Goal: Task Accomplishment & Management: Use online tool/utility

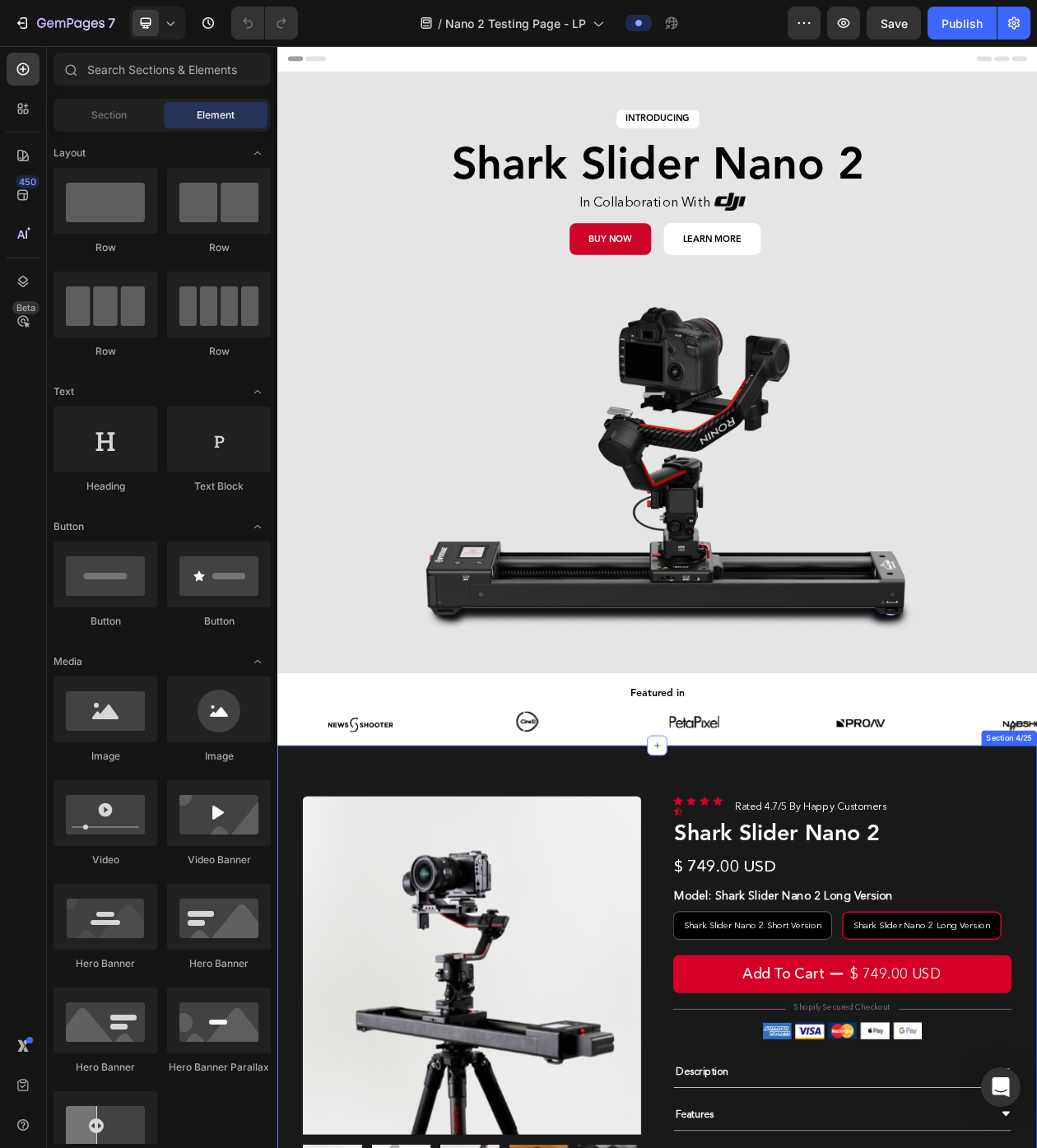
radio input "false"
click at [766, 451] on img at bounding box center [771, 574] width 823 height 463
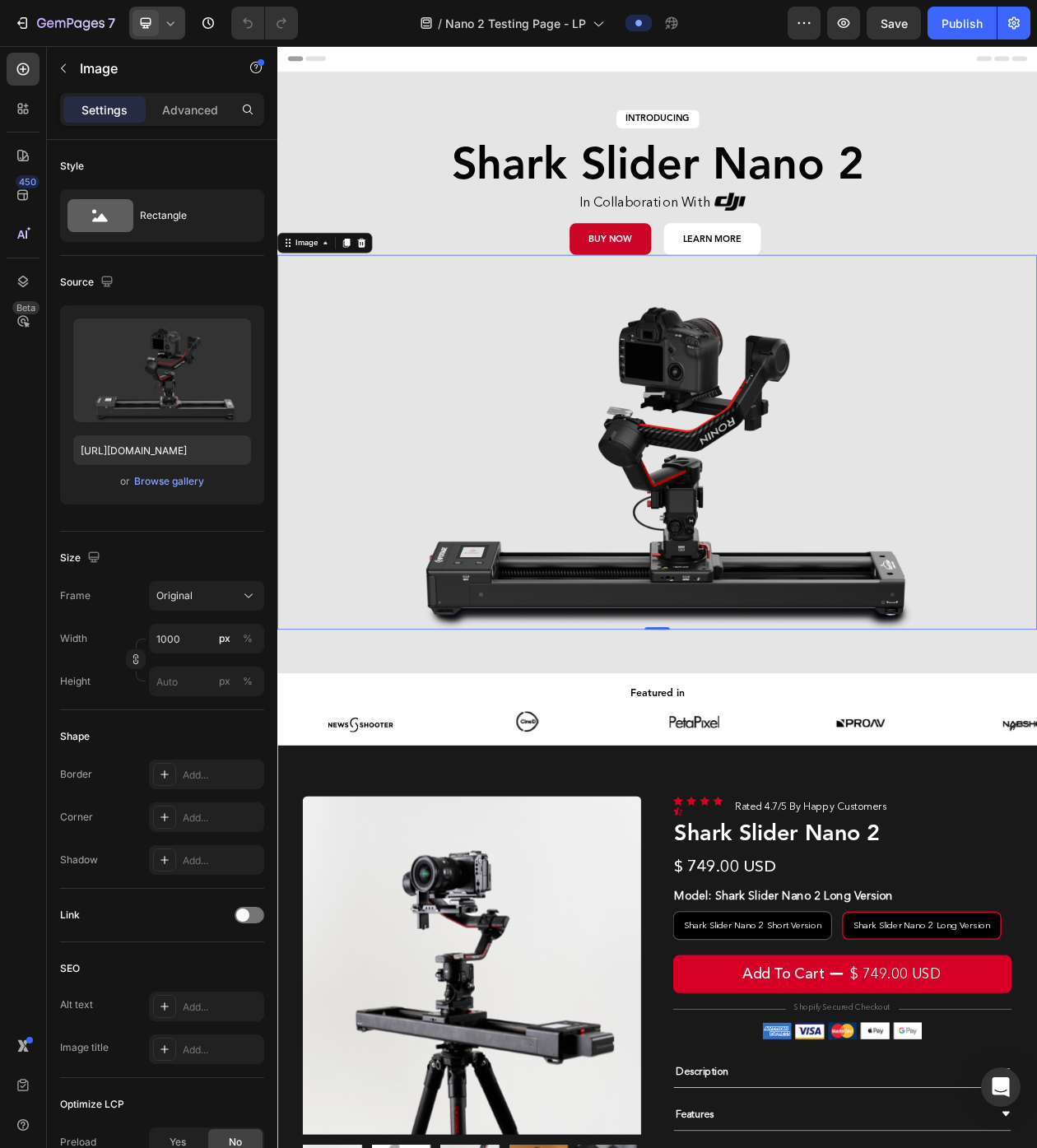
click at [171, 19] on icon at bounding box center [170, 23] width 16 height 16
click at [178, 135] on span "Fullscreen" at bounding box center [187, 138] width 49 height 16
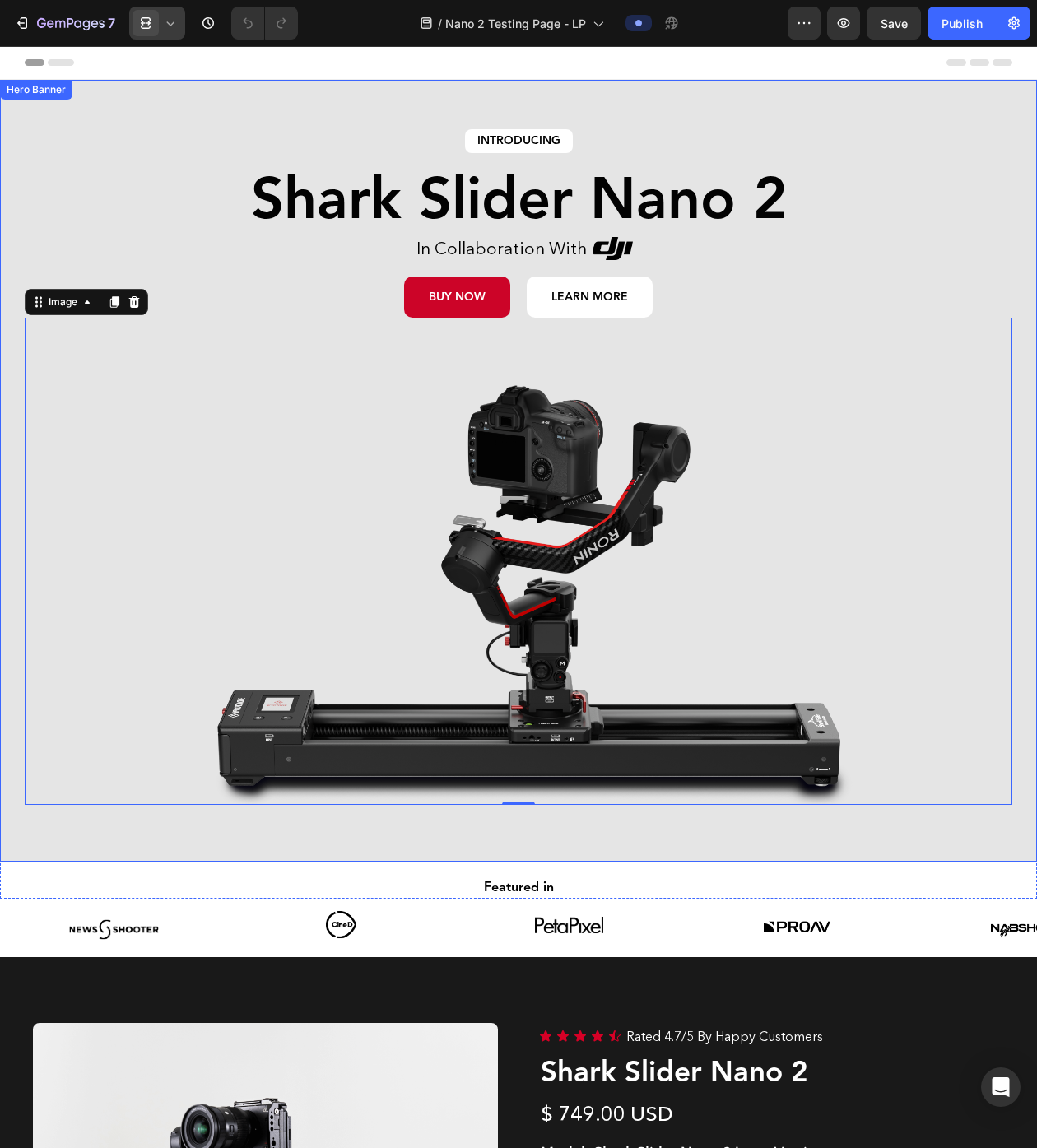
click at [9, 307] on div "Background Image" at bounding box center [518, 471] width 1037 height 782
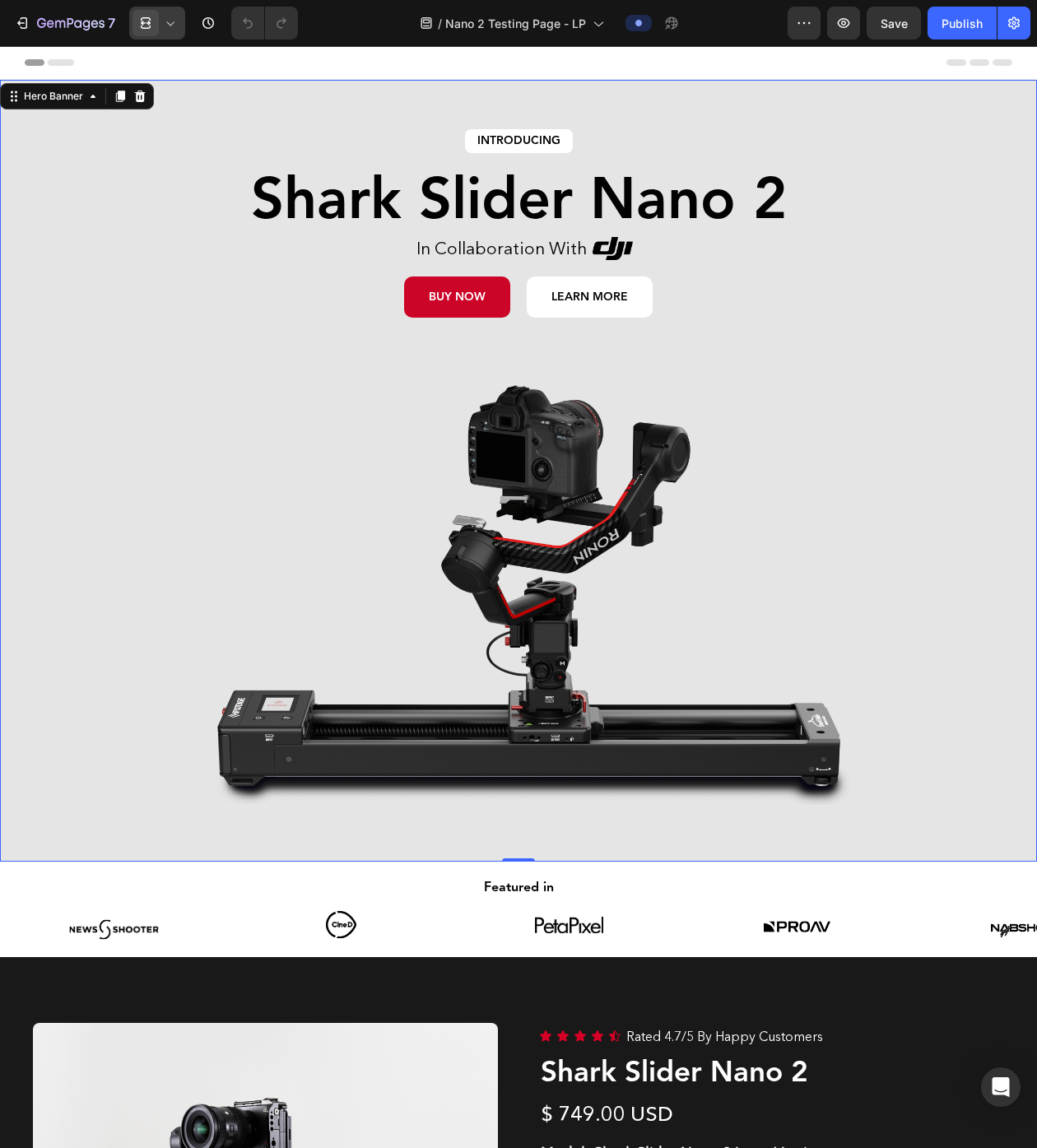
click at [170, 30] on icon at bounding box center [170, 23] width 16 height 16
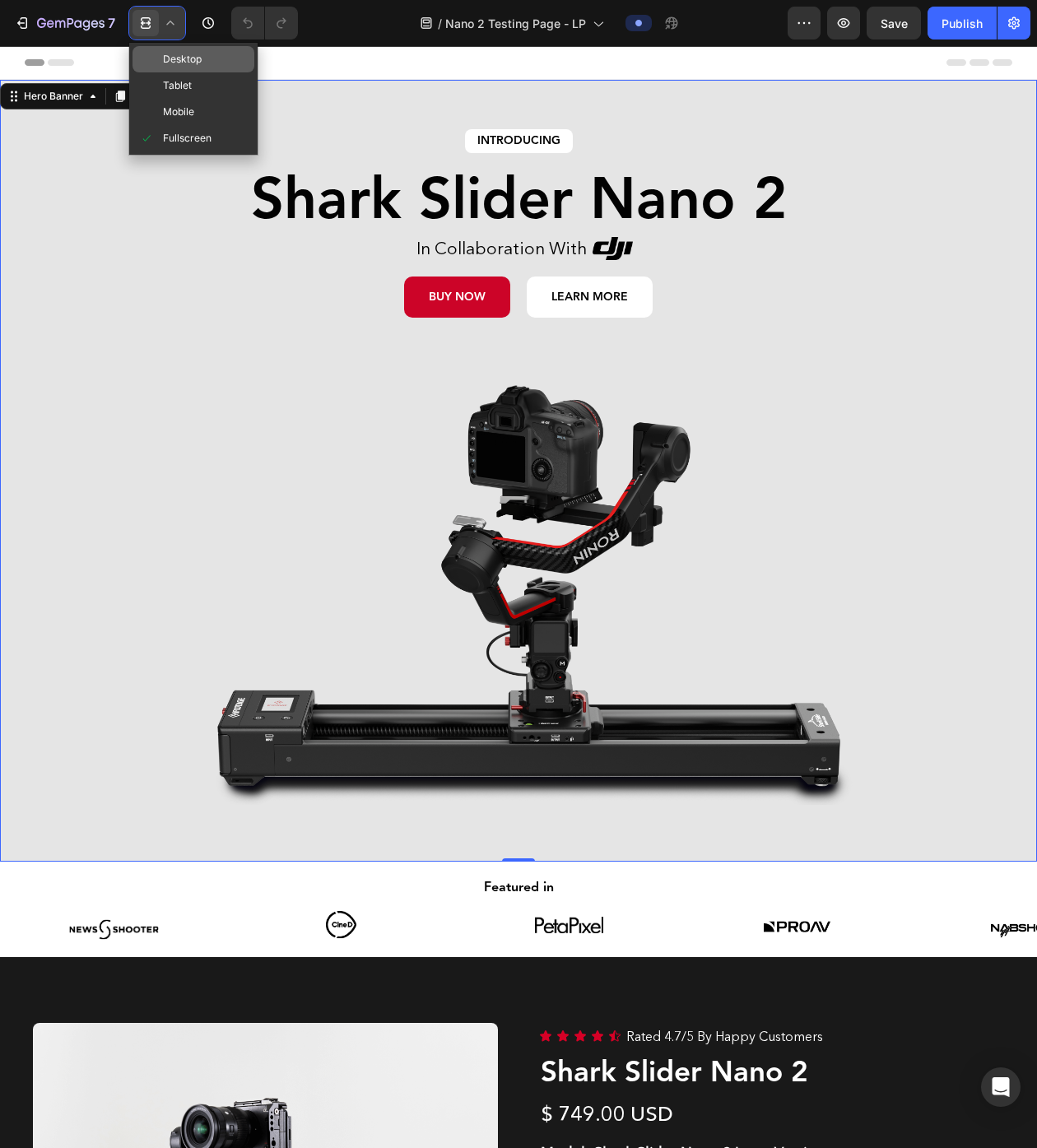
click at [202, 59] on span "Desktop" at bounding box center [182, 59] width 39 height 16
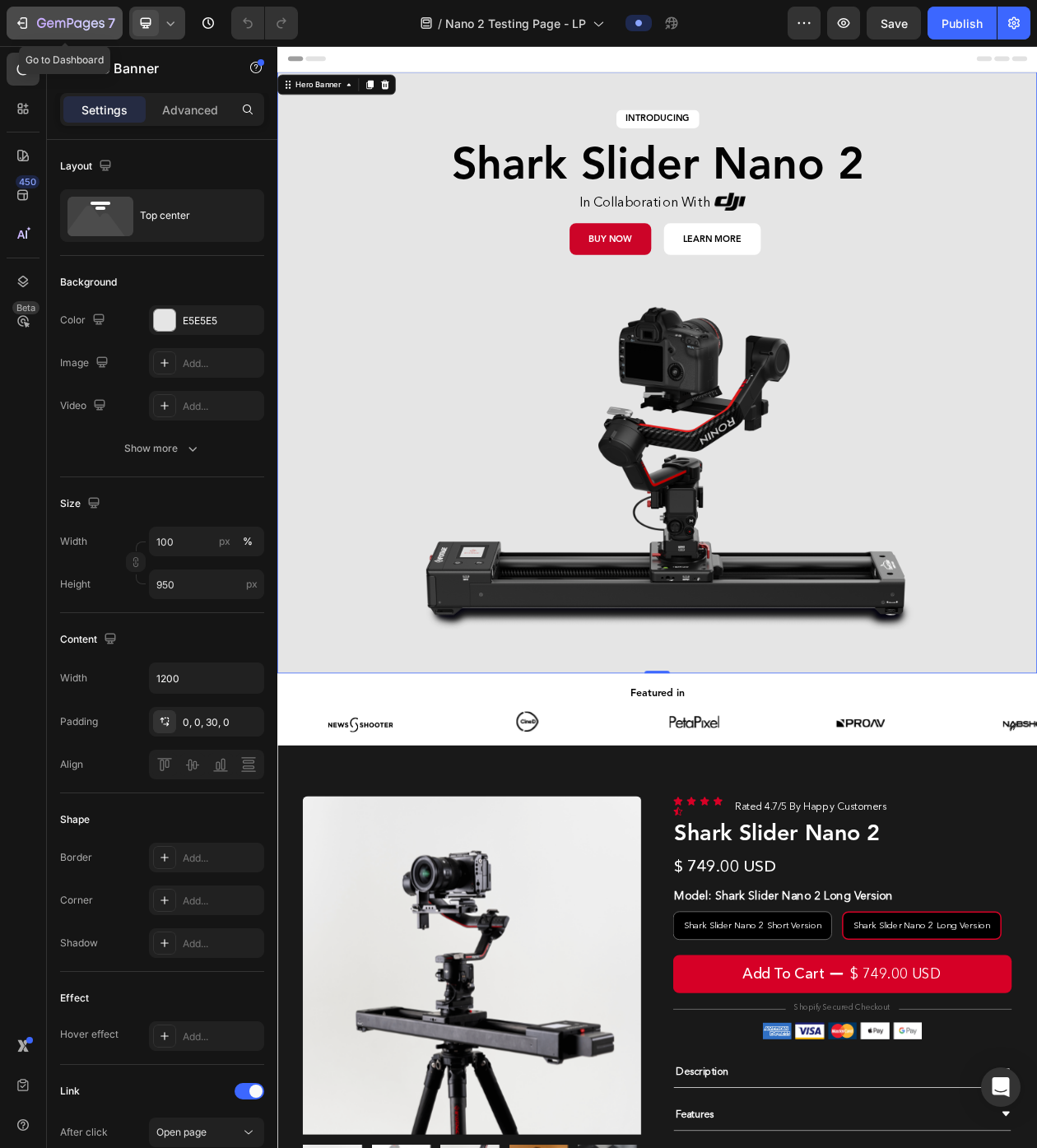
click at [40, 34] on button "7" at bounding box center [64, 23] width 116 height 33
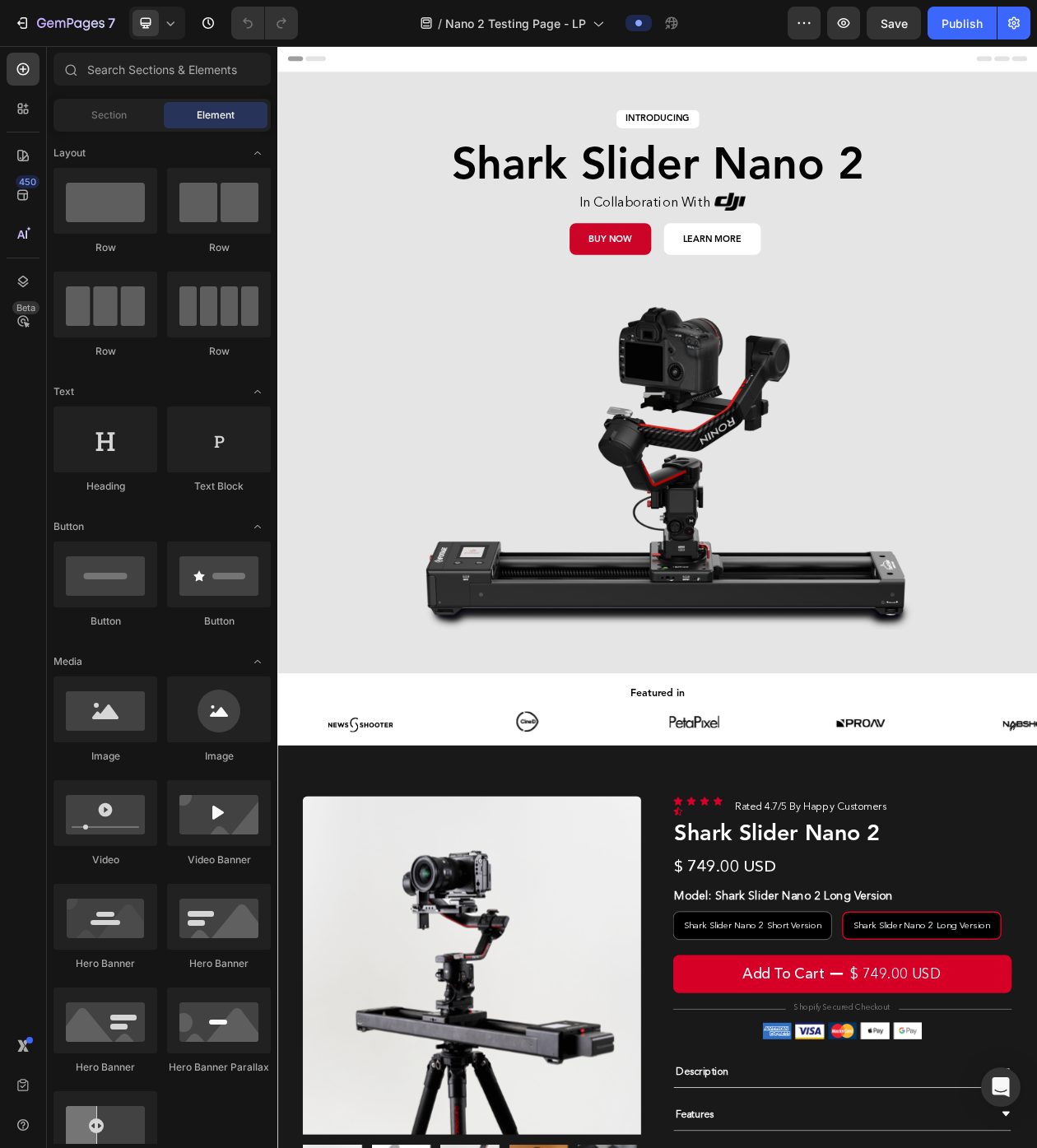
radio input "false"
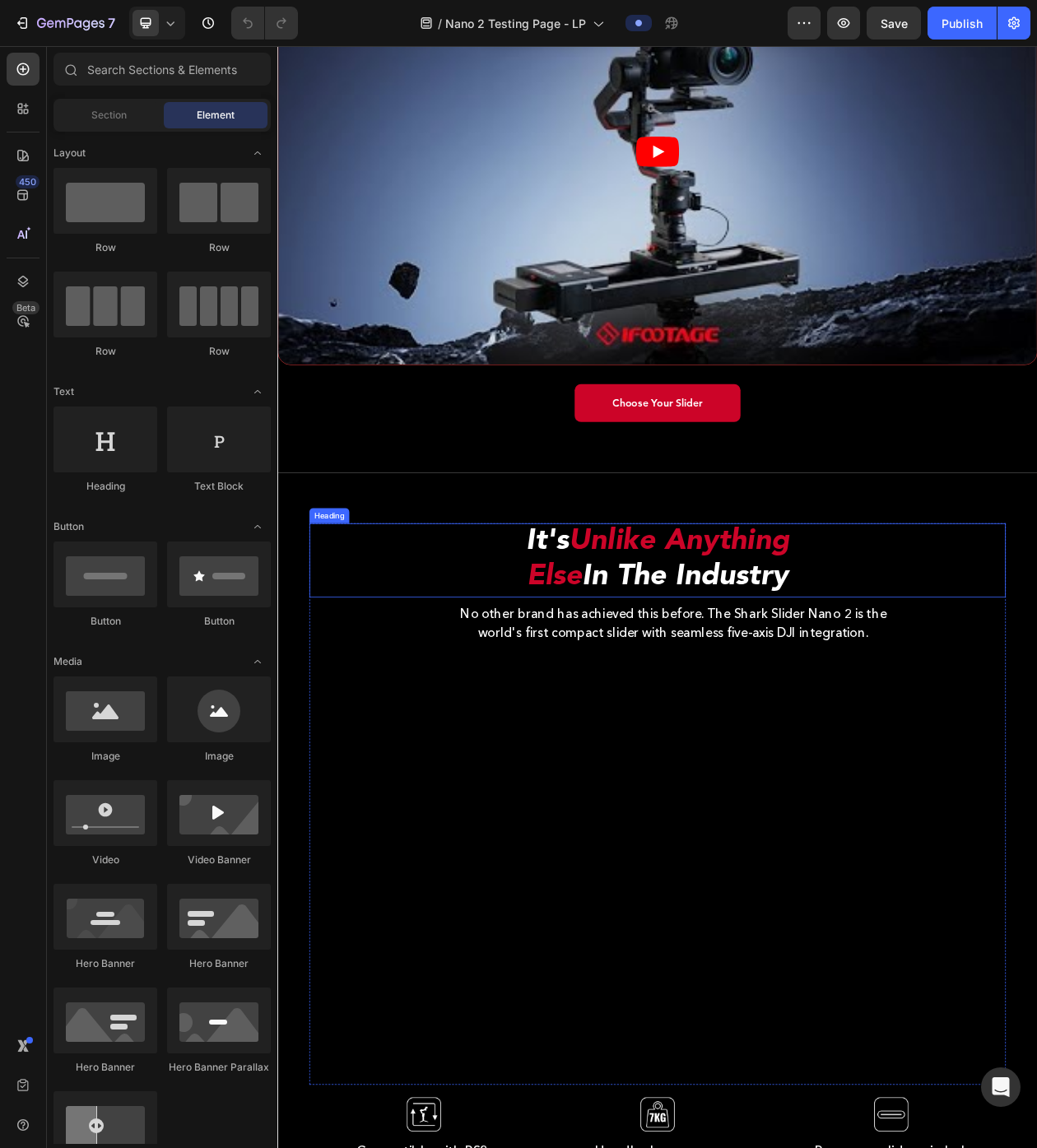
scroll to position [1799, 0]
click at [853, 707] on h2 "It's Unlike Anything Else In The Industry" at bounding box center [771, 713] width 905 height 96
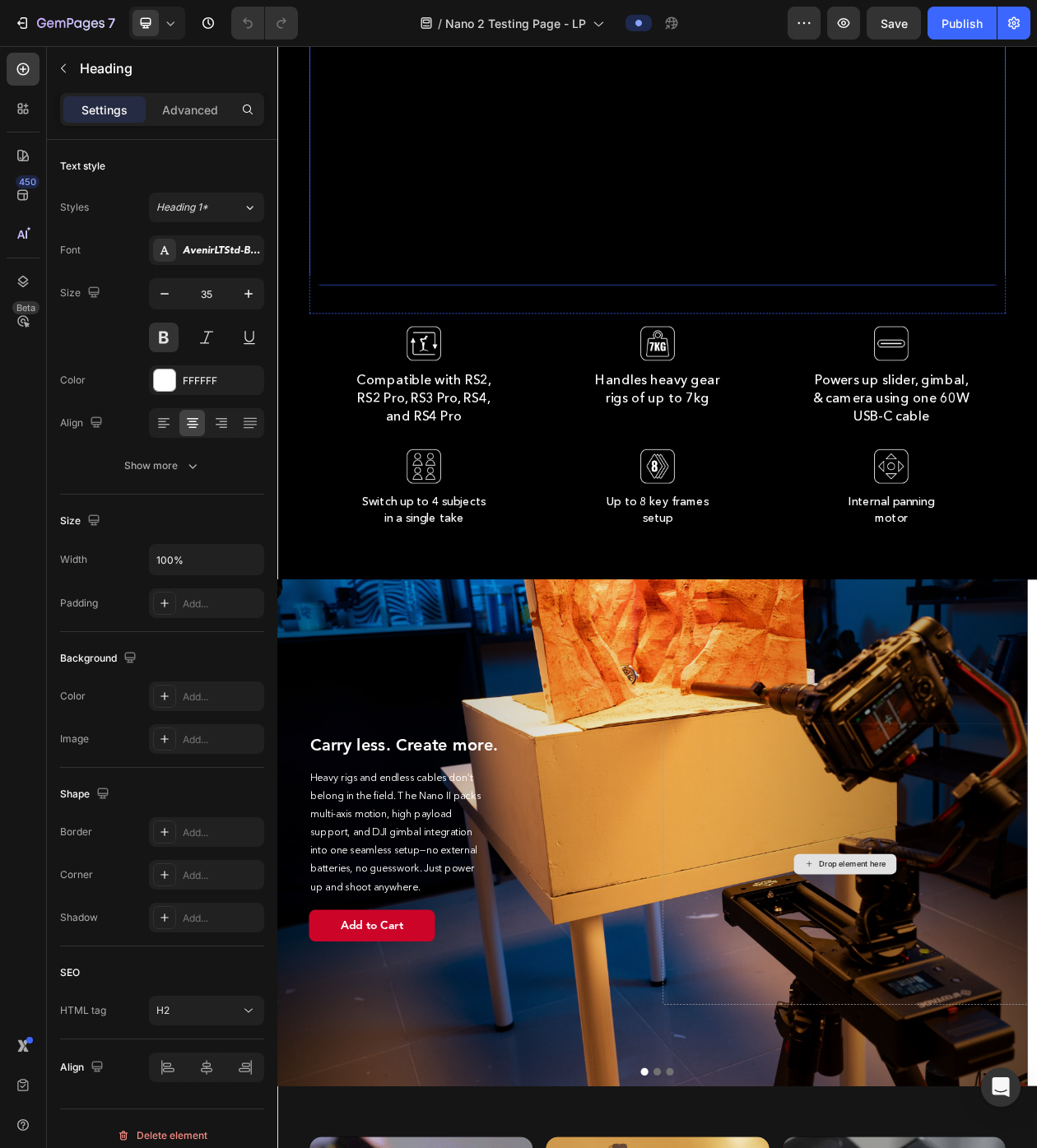
scroll to position [3167, 0]
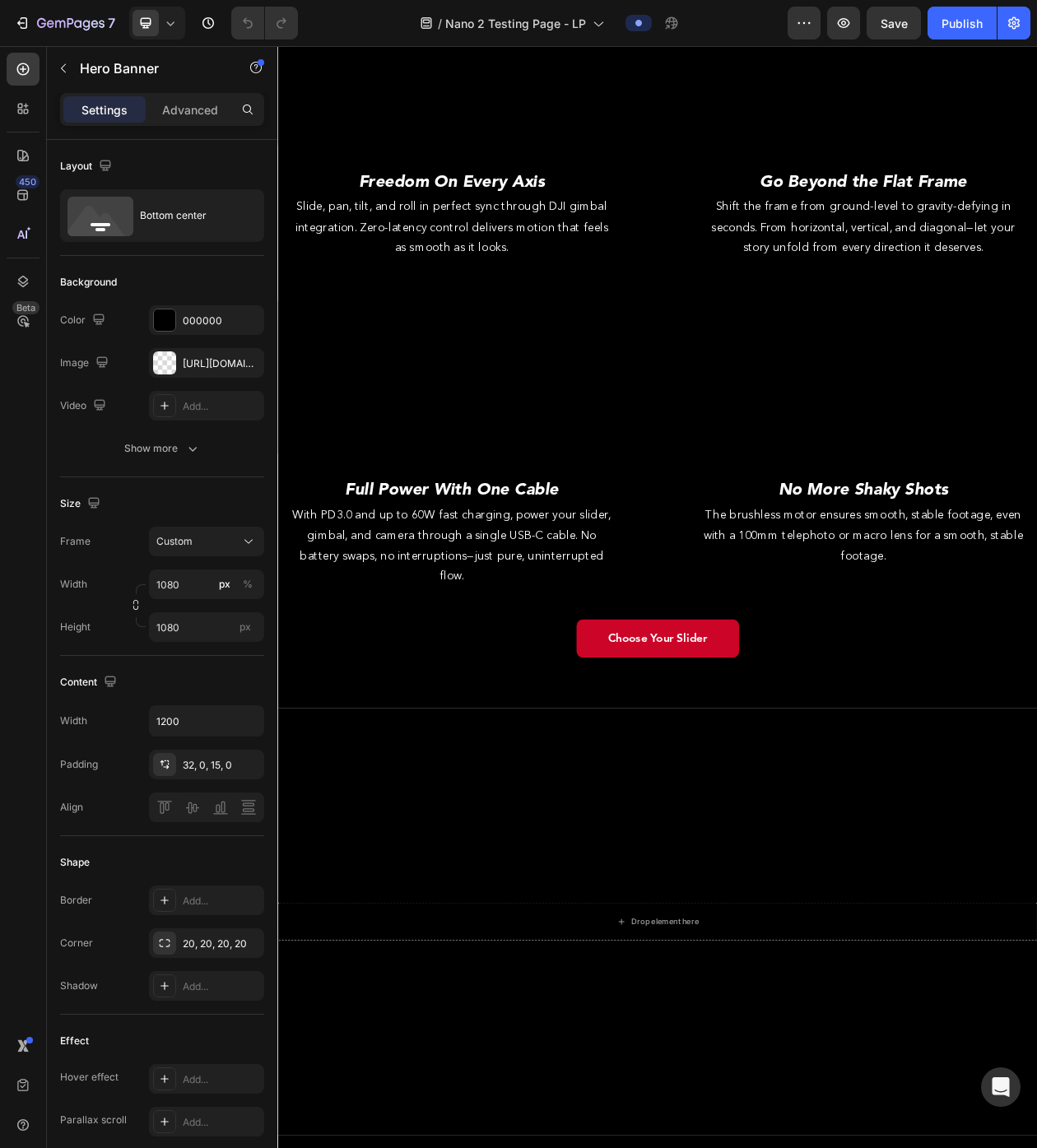
scroll to position [6077, 0]
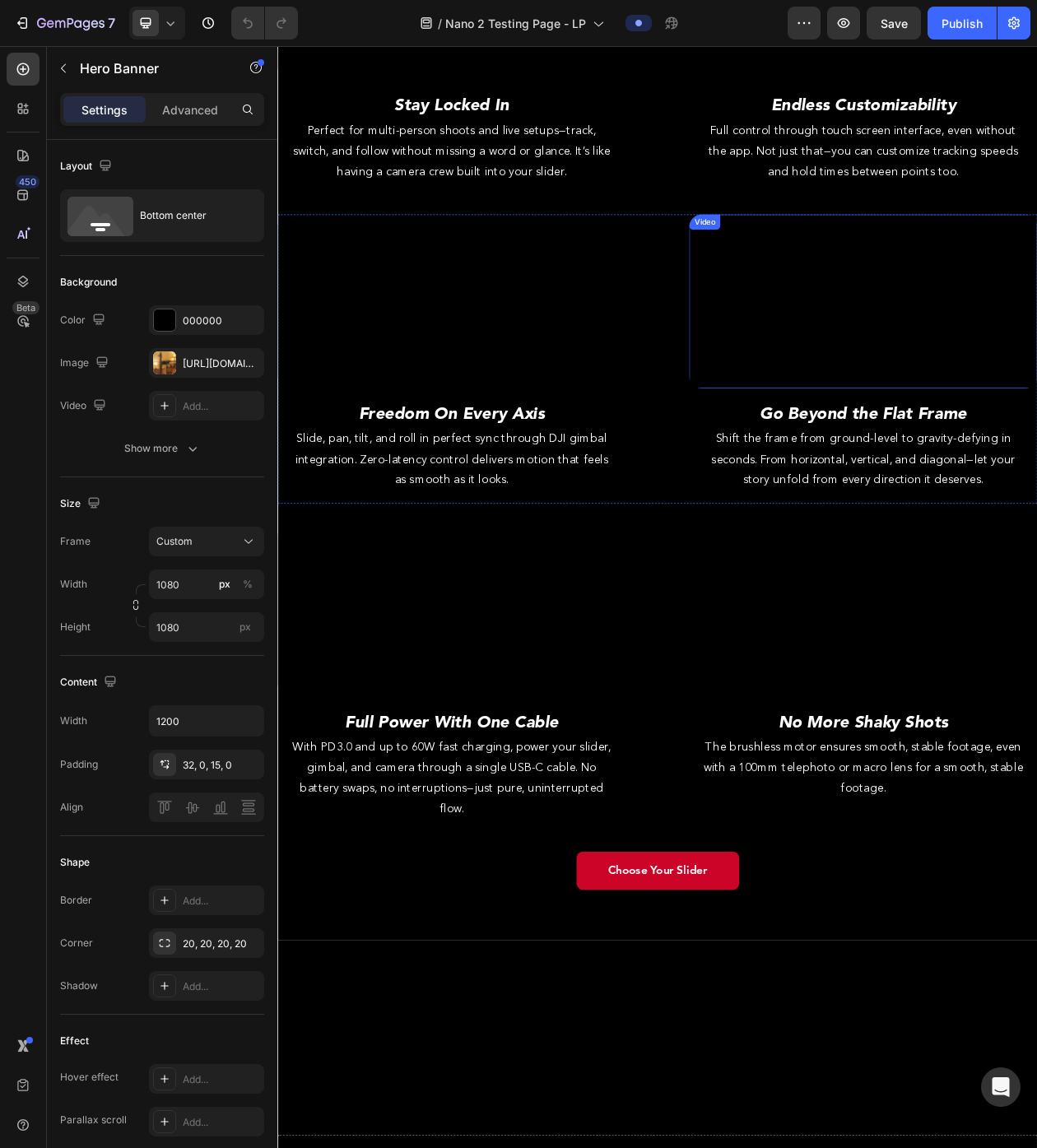
click at [923, 491] on video at bounding box center [1039, 378] width 453 height 226
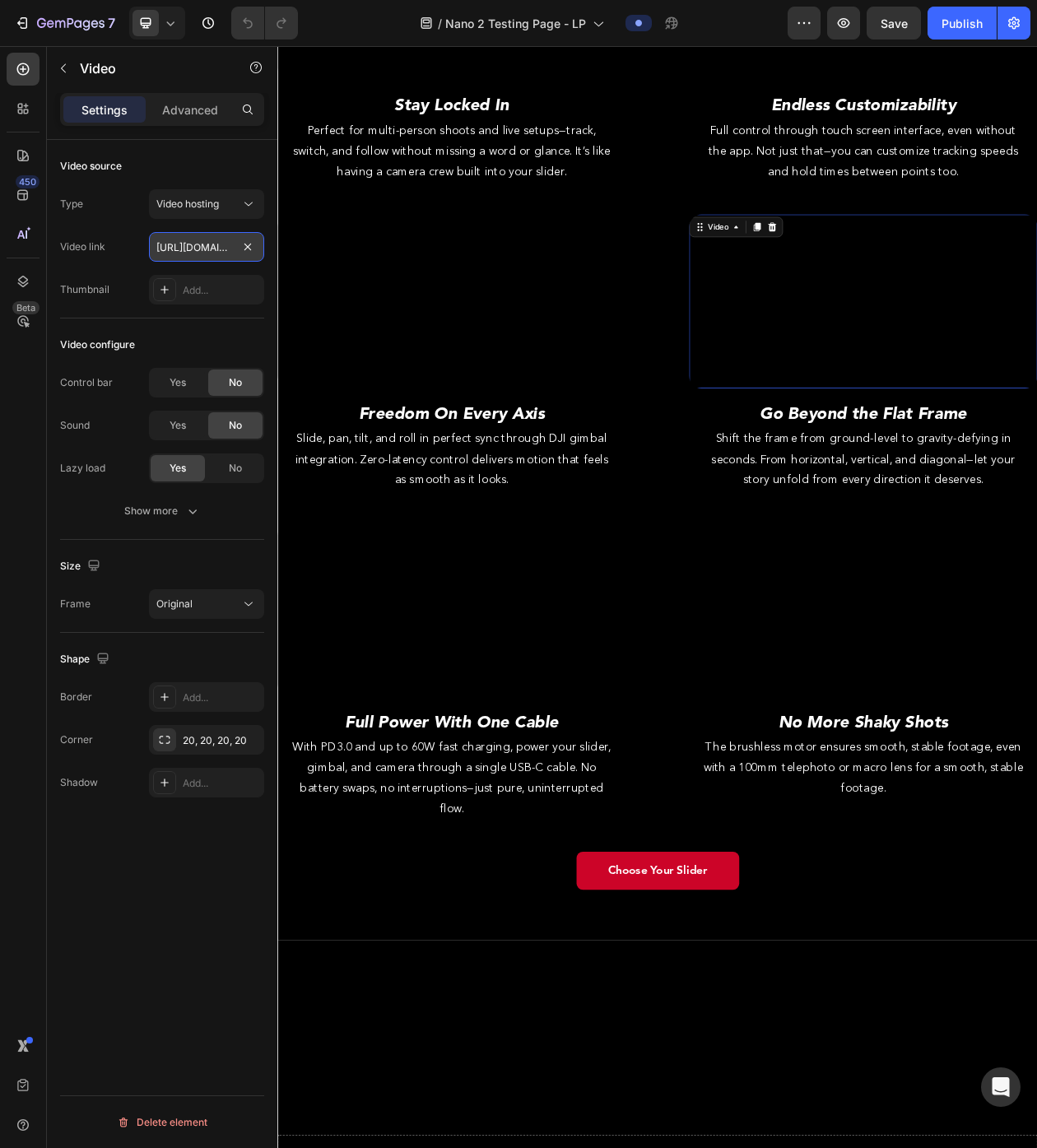
click at [179, 254] on input "https://cdn.shopify.com/videos/c/o/v/9194b23daeef4e0db27aa47f82328638.mp4" at bounding box center [207, 247] width 115 height 30
click at [180, 203] on span "Video hosting" at bounding box center [188, 203] width 63 height 12
click at [542, 892] on video at bounding box center [504, 779] width 453 height 226
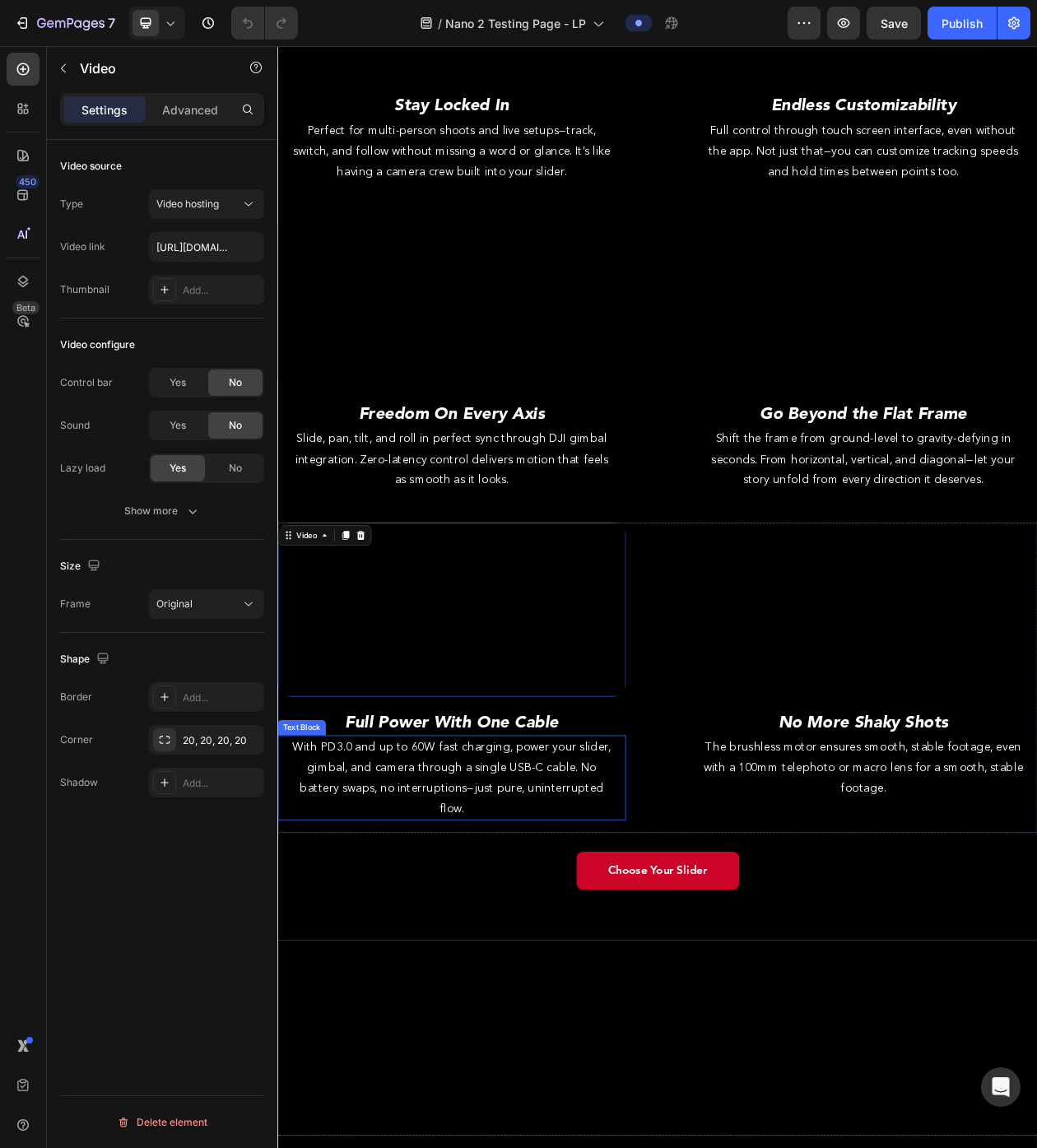
click at [412, 1046] on span "With PD3.0 and up to 60W fast charging, power your slider, gimbal, and camera t…" at bounding box center [504, 997] width 415 height 98
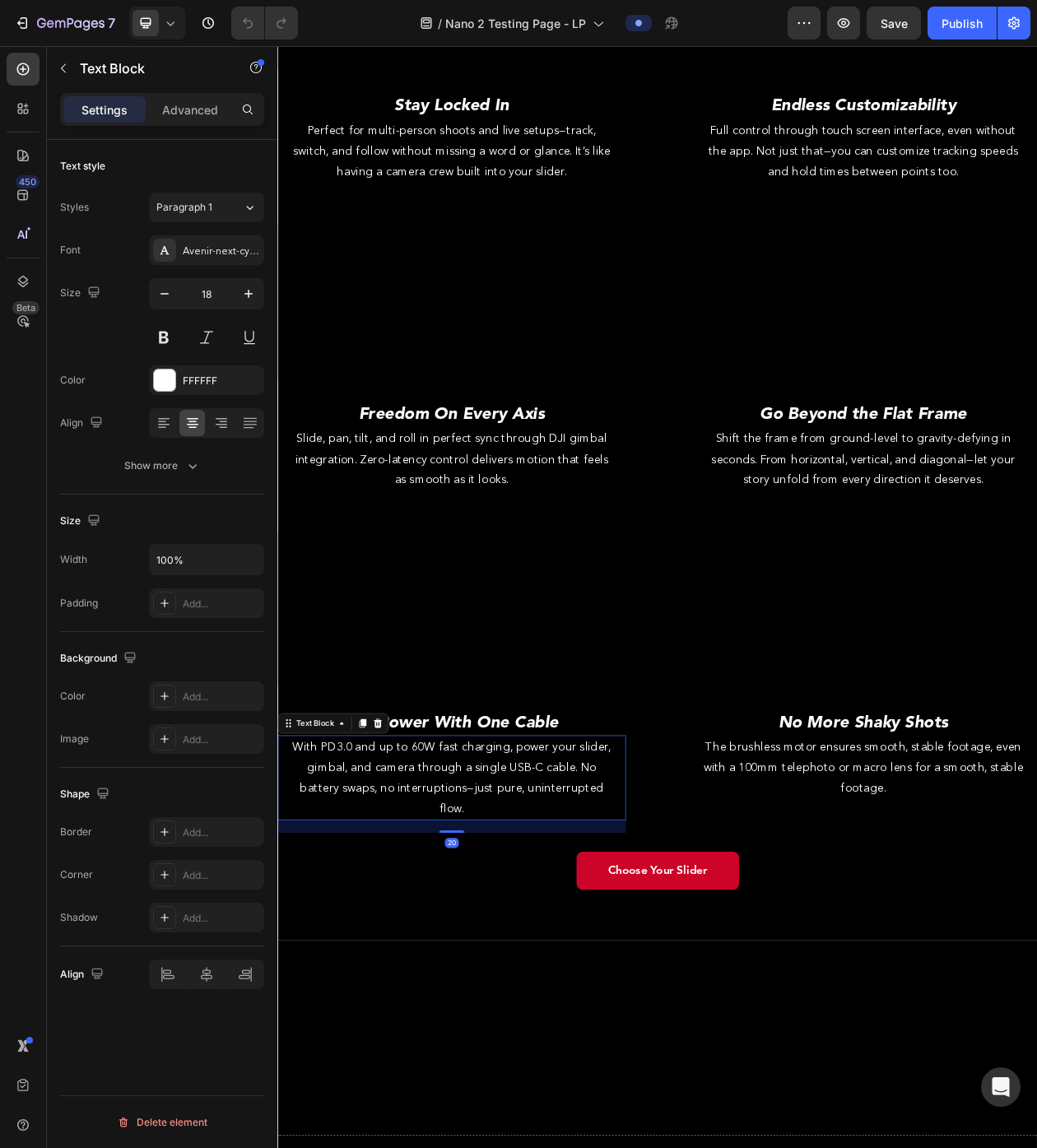
click at [420, 1046] on span "With PD3.0 and up to 60W fast charging, power your slider, gimbal, and camera t…" at bounding box center [504, 997] width 415 height 98
click at [419, 1046] on span "With PD3.0 and up to 60W fast charging, power your slider, gimbal, and camera t…" at bounding box center [504, 997] width 415 height 98
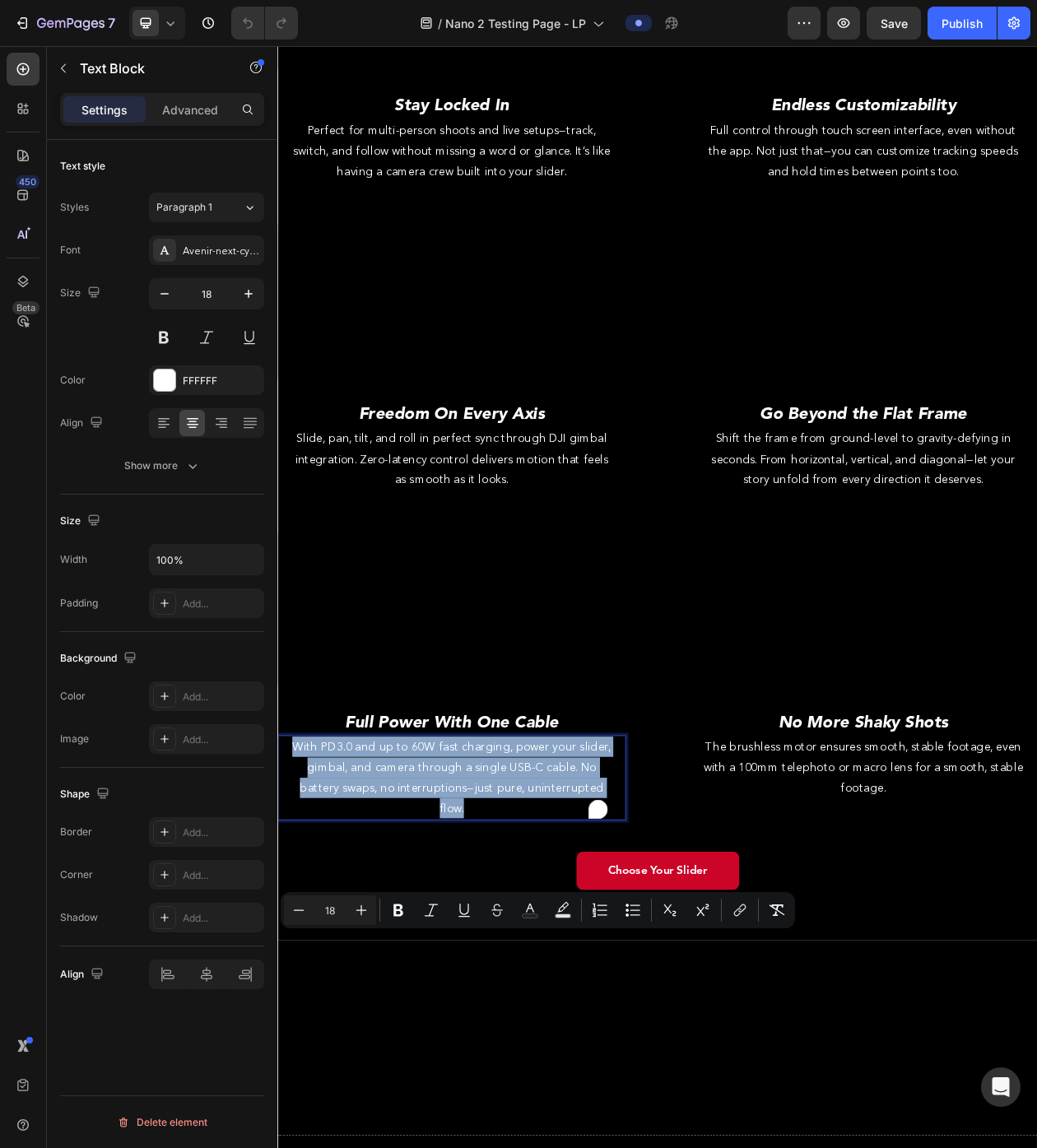
copy span "With PD3.0 and up to 60W fast charging, power your slider, gimbal, and camera t…"
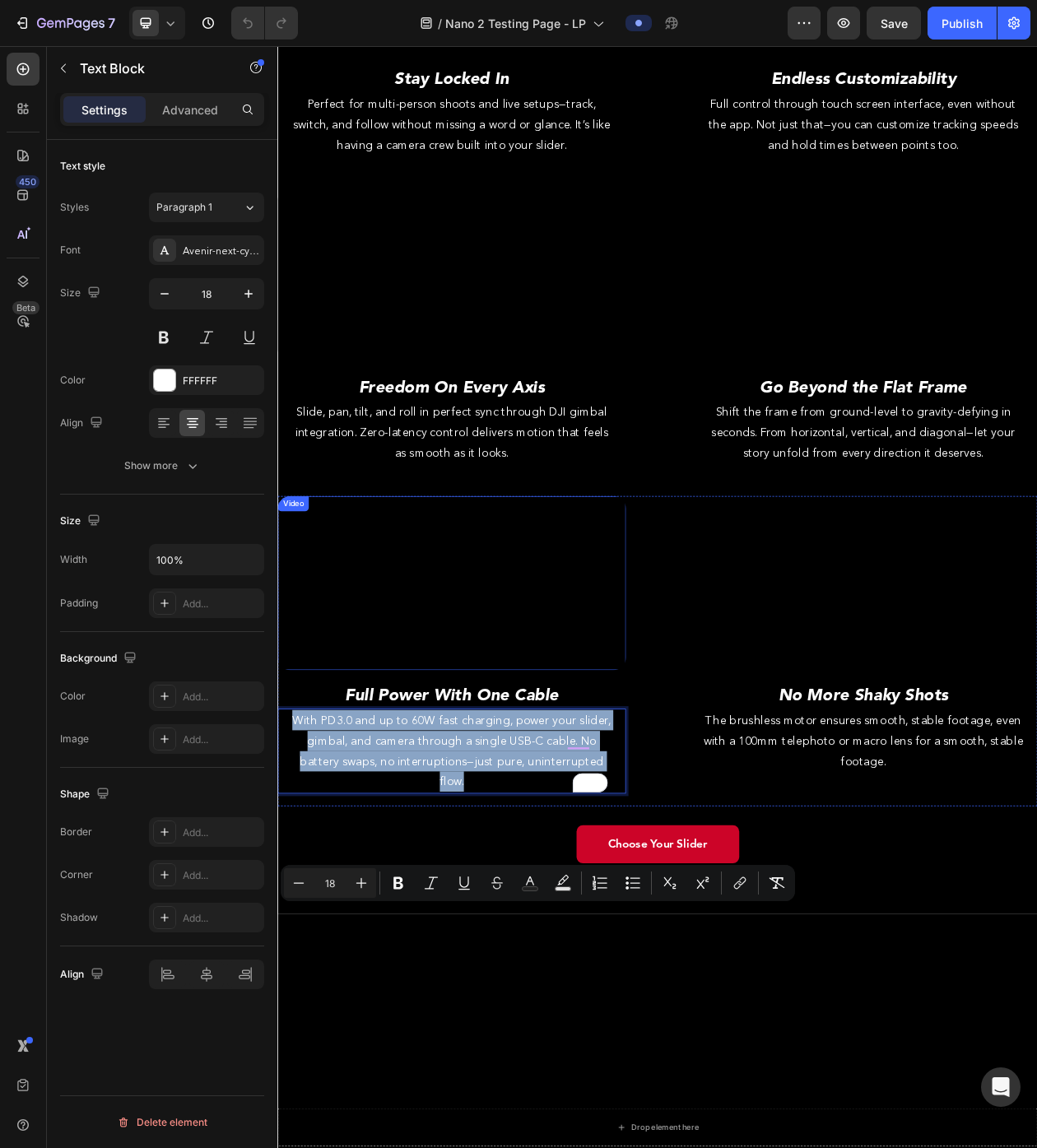
click at [498, 858] on video at bounding box center [504, 744] width 453 height 226
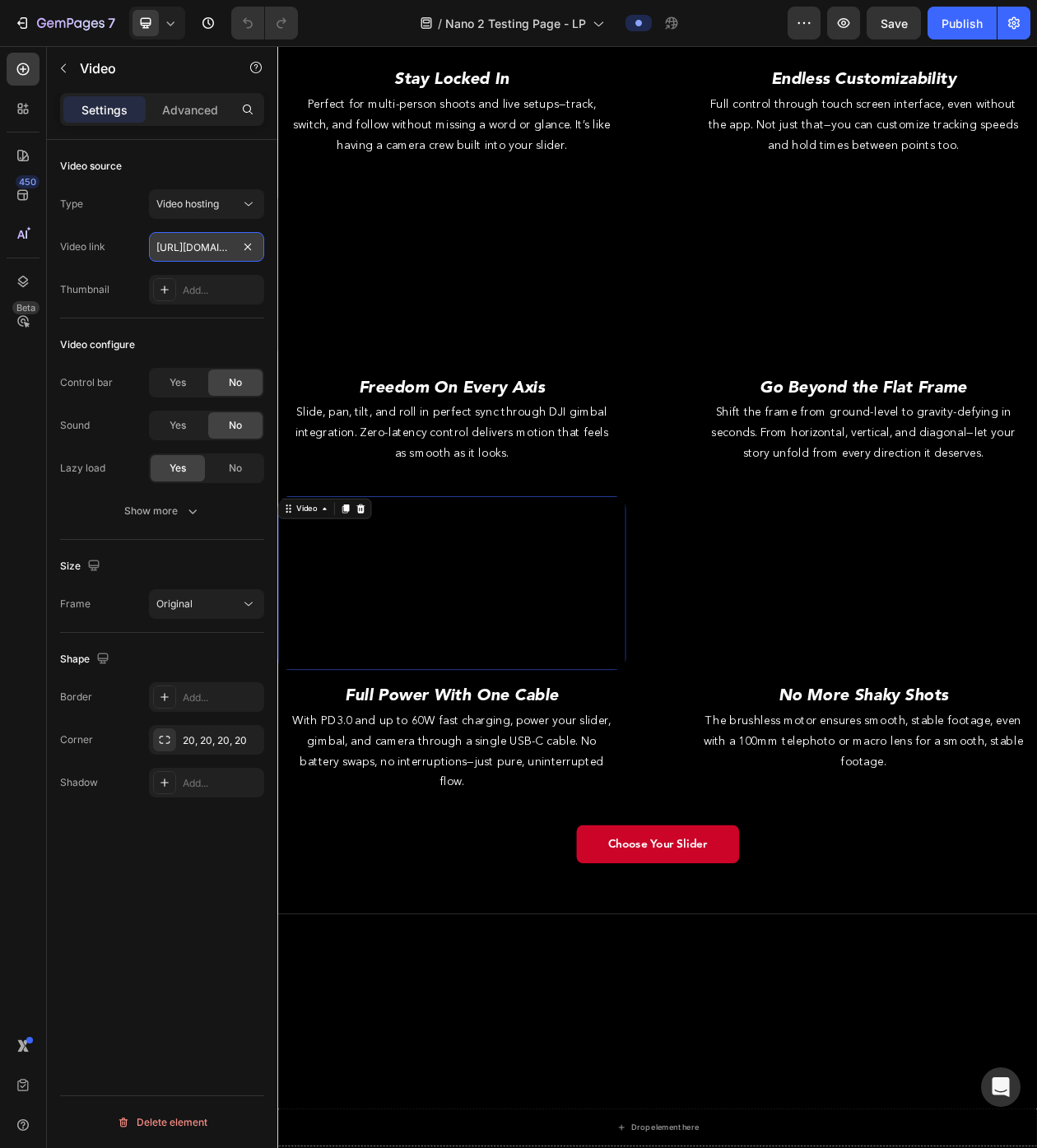
click at [182, 248] on input "https://cdn.shopify.com/videos/c/o/v/40b9a4a49389450fa4e6686782844af7.mp4" at bounding box center [207, 247] width 115 height 30
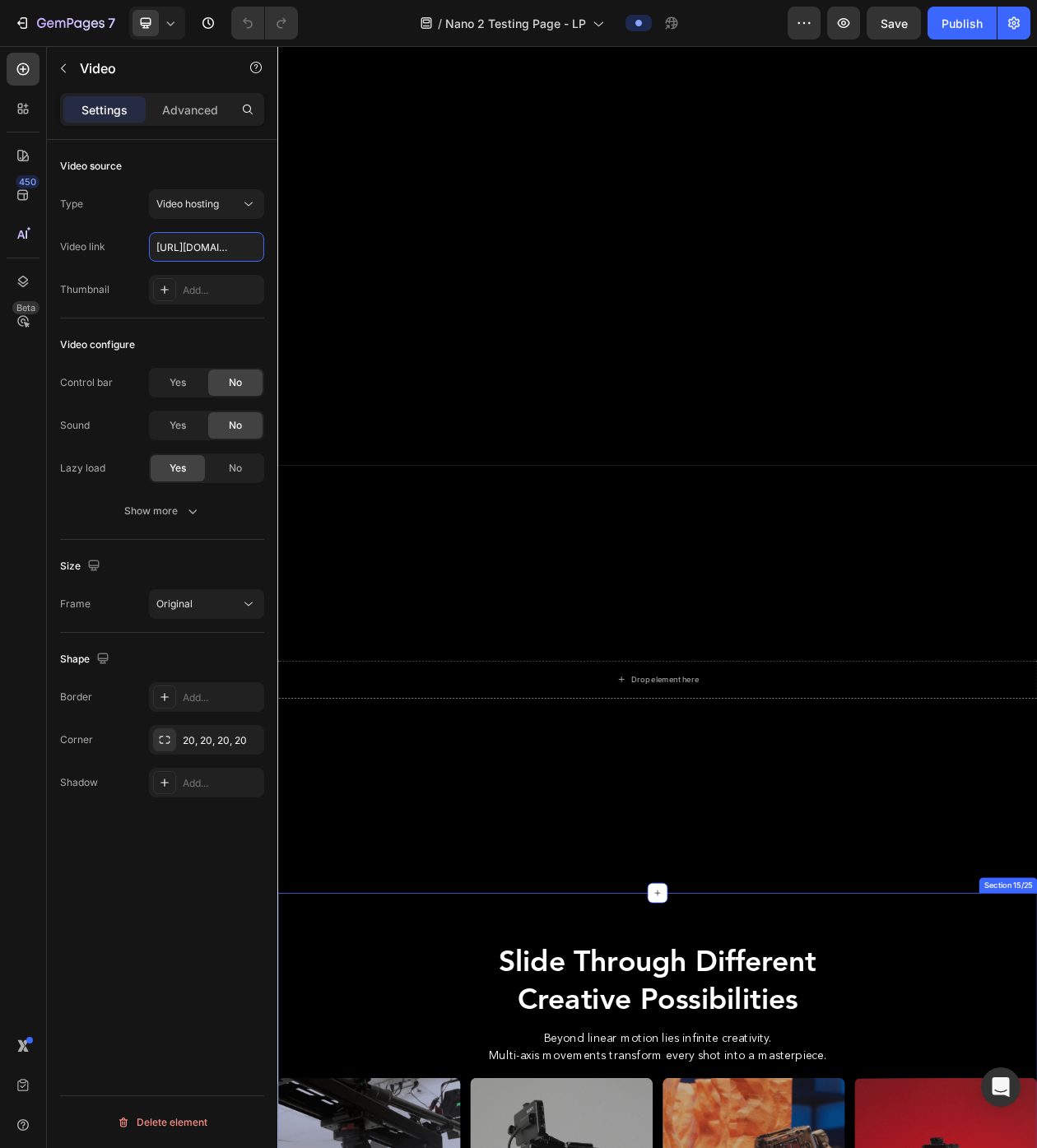
scroll to position [7545, 0]
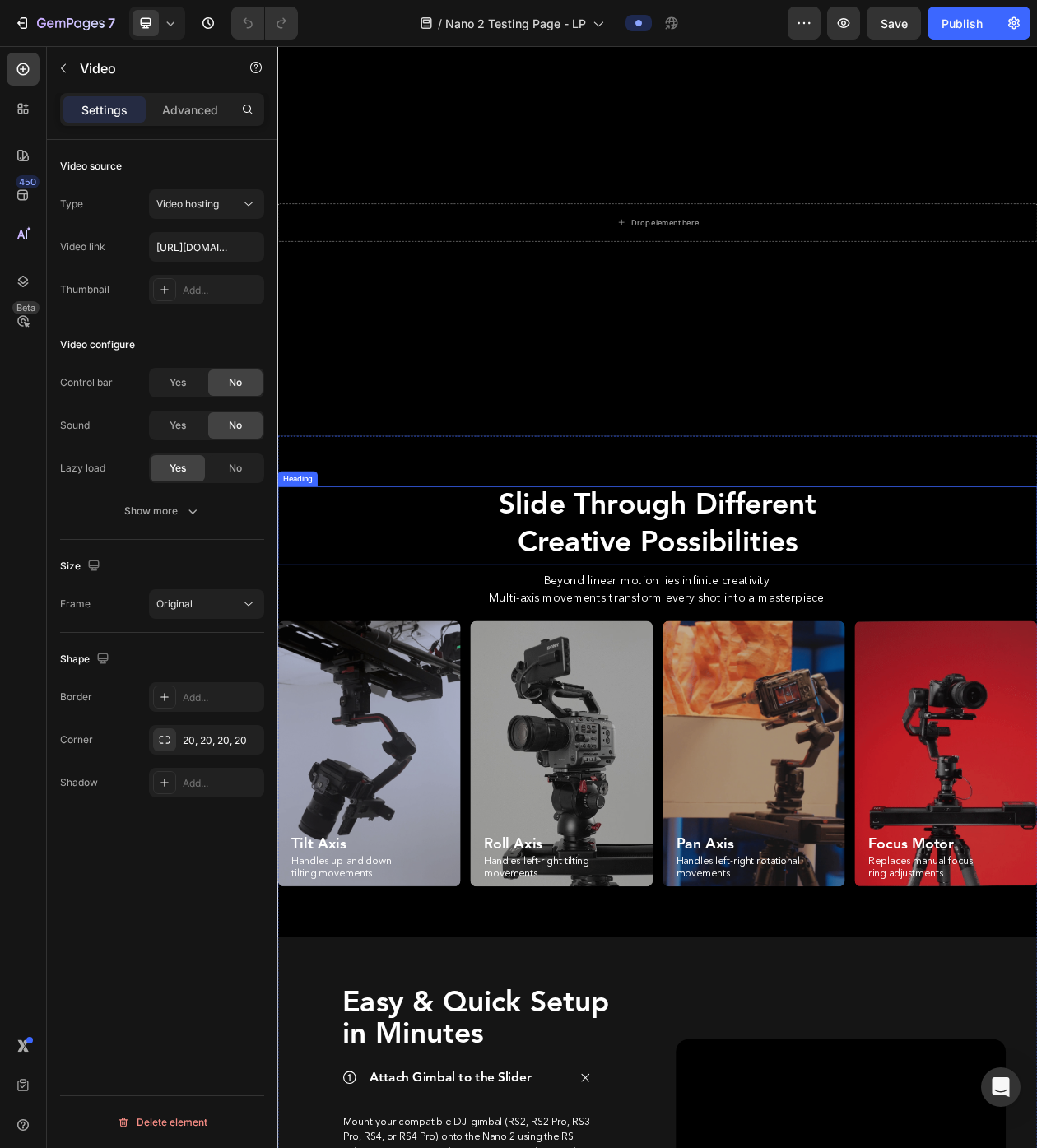
click at [689, 643] on h2 "Slide Through Different Creative Possibilities" at bounding box center [771, 670] width 988 height 102
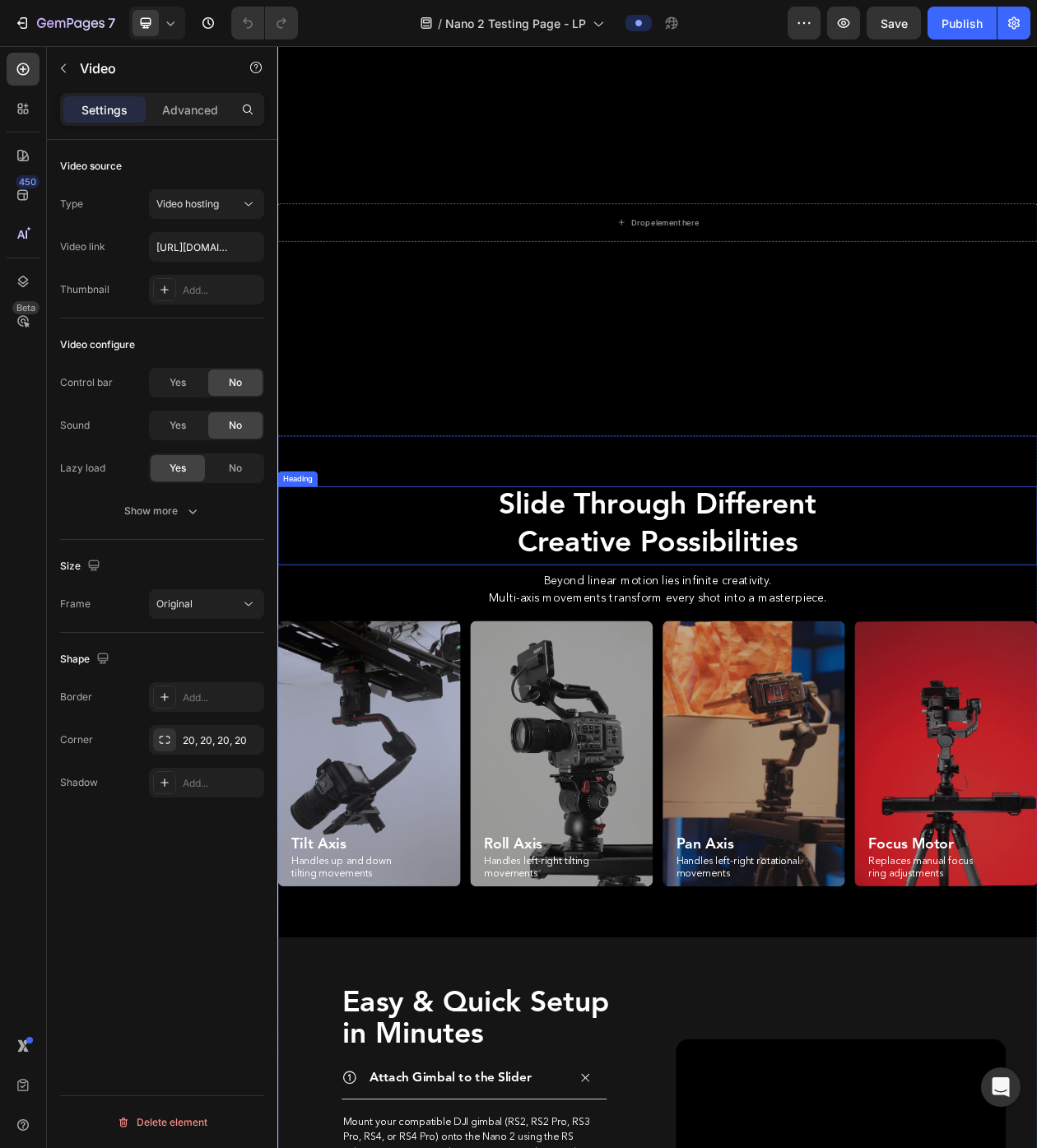
click at [689, 643] on h2 "Slide Through Different Creative Possibilities" at bounding box center [771, 670] width 988 height 102
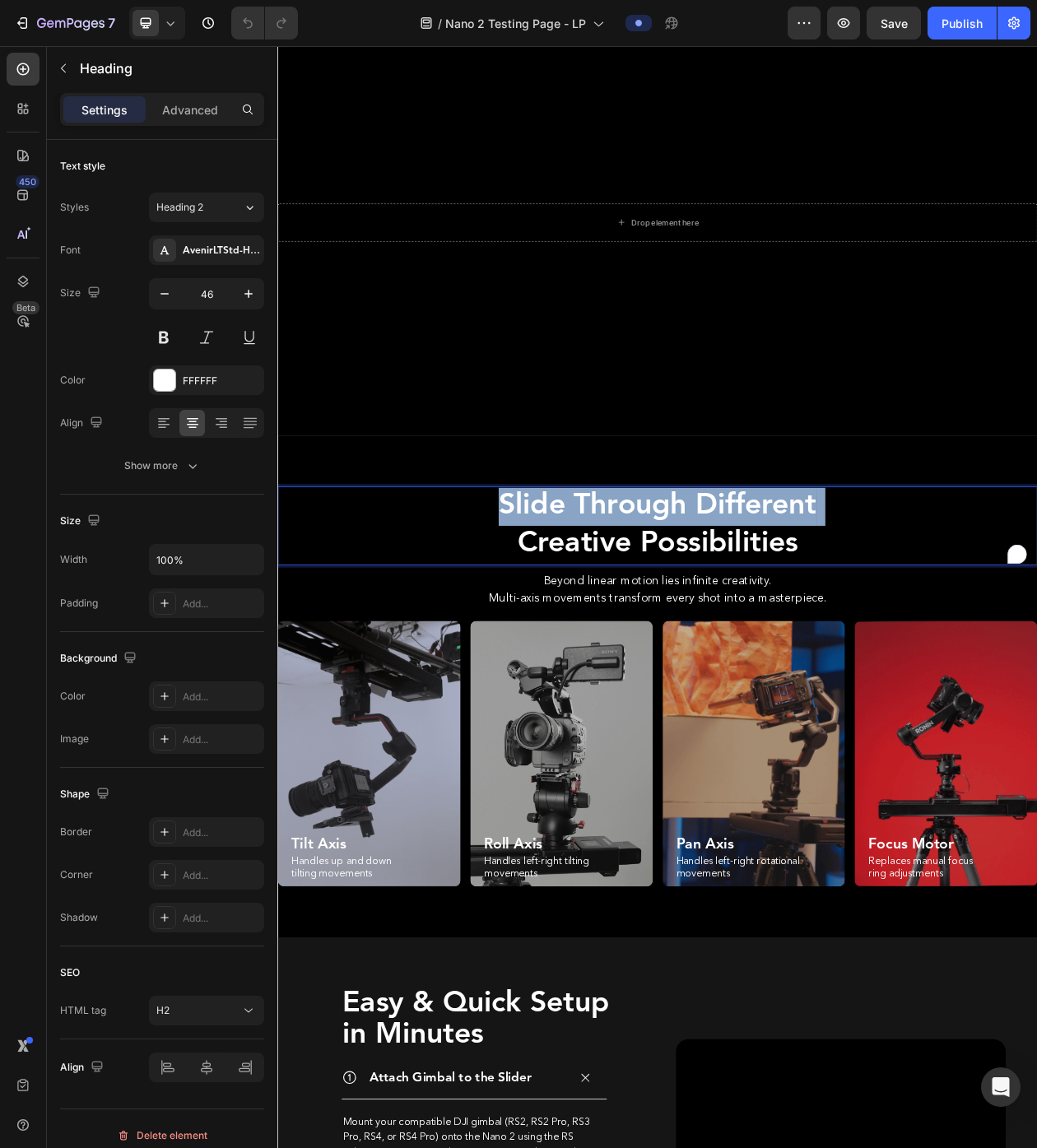
click at [689, 643] on p "Slide Through Different Creative Possibilities" at bounding box center [771, 670] width 984 height 99
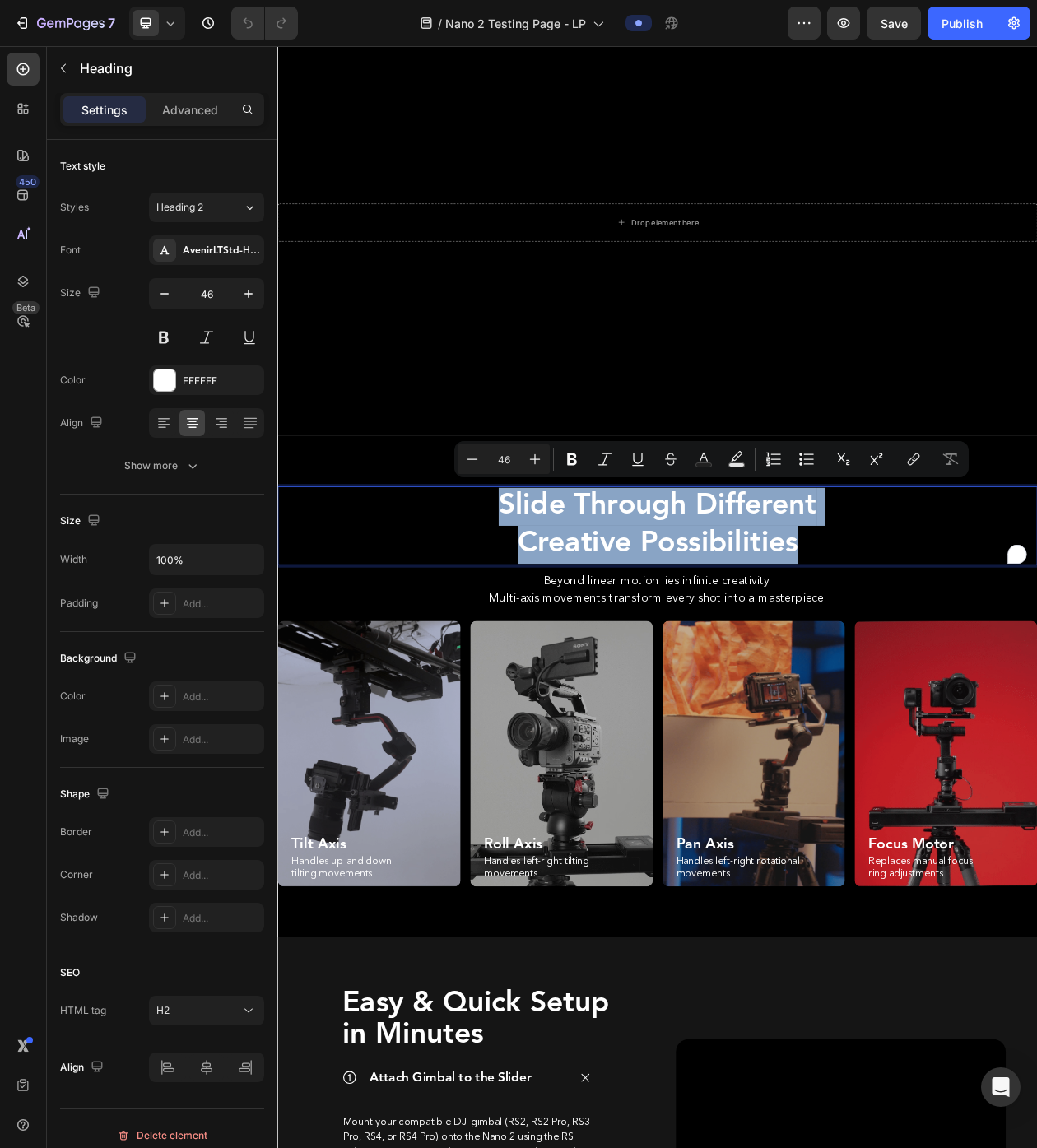
copy p "Slide Through Different Creative Possibilities"
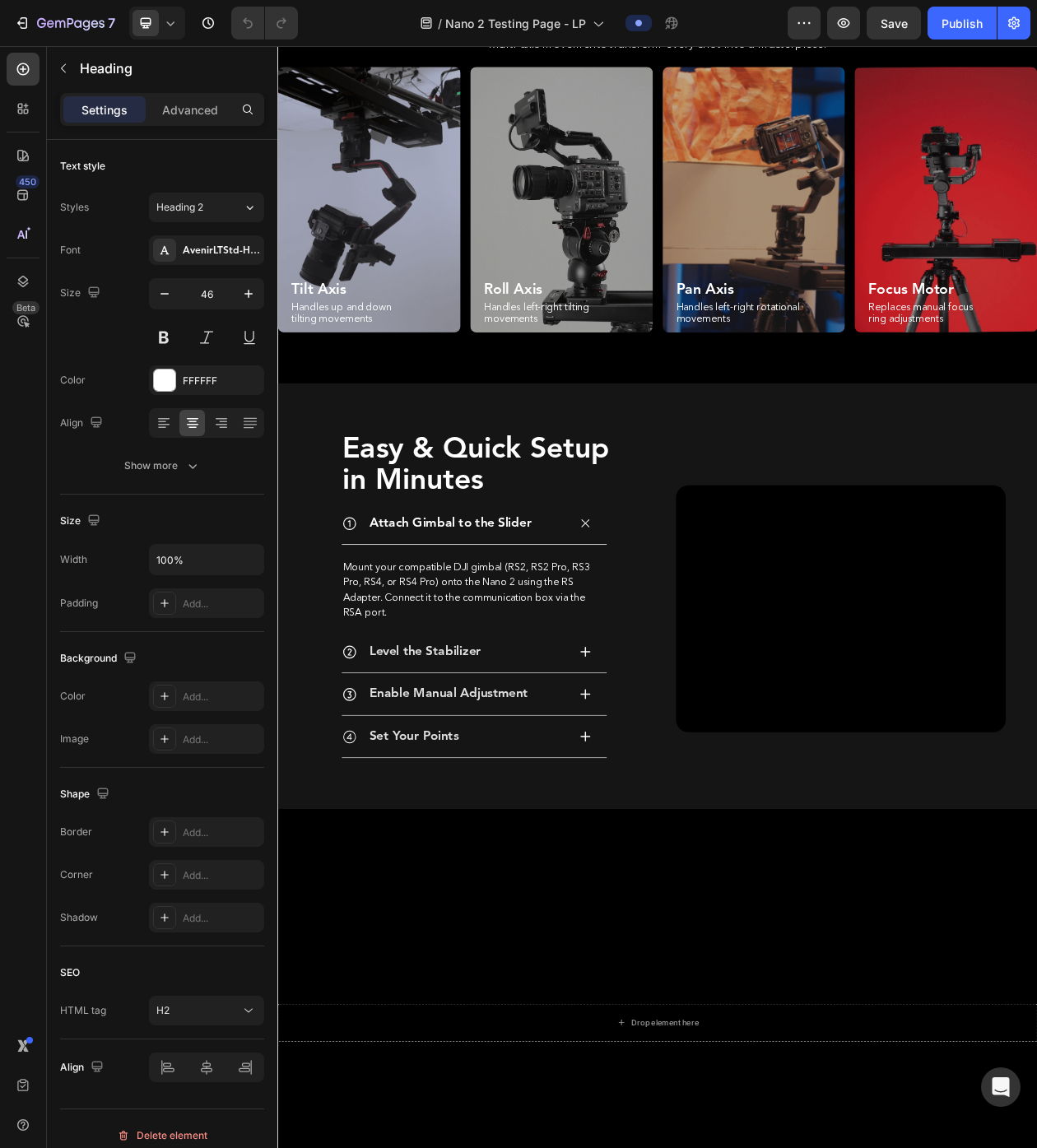
scroll to position [8669, 0]
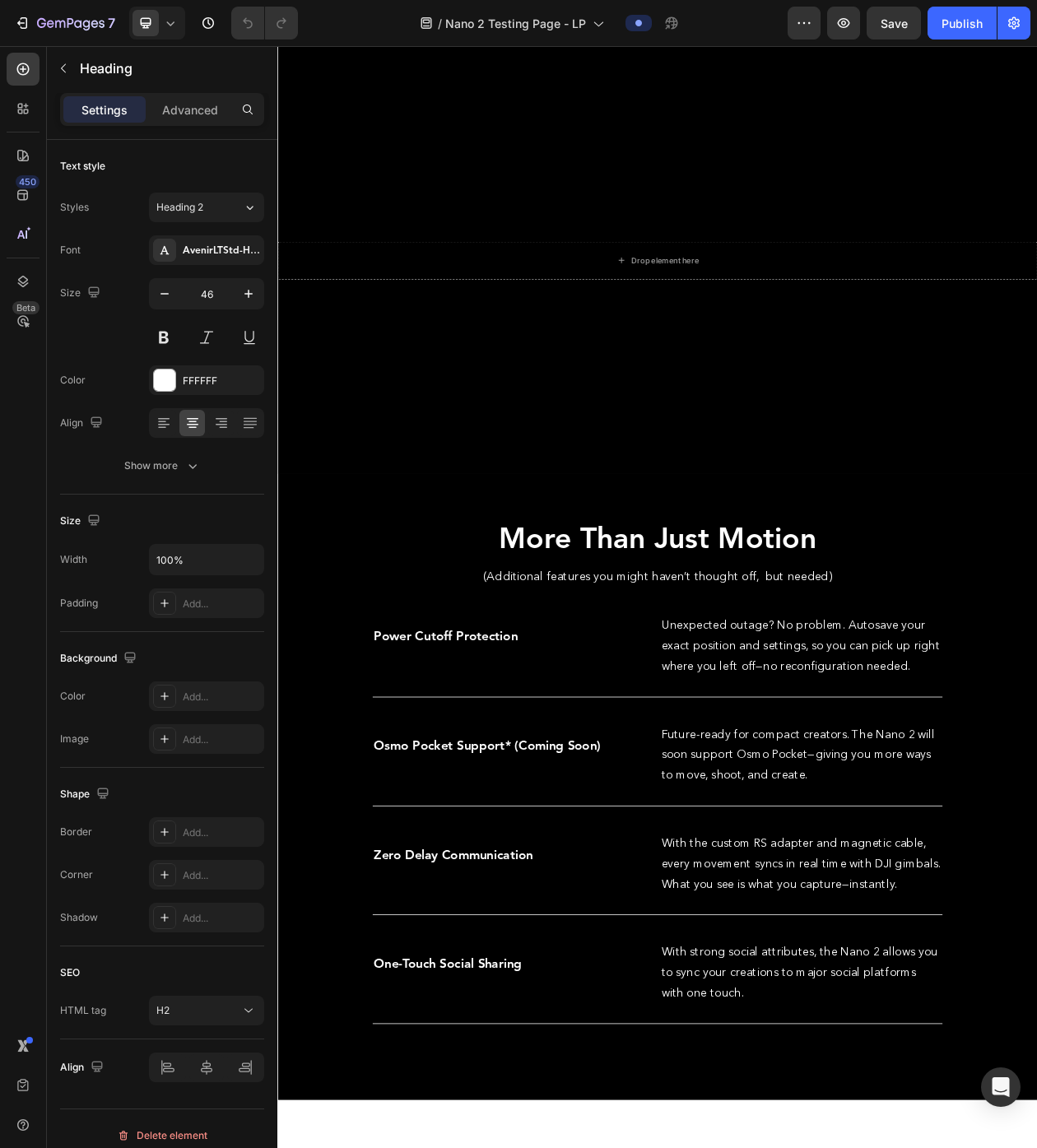
type input "16"
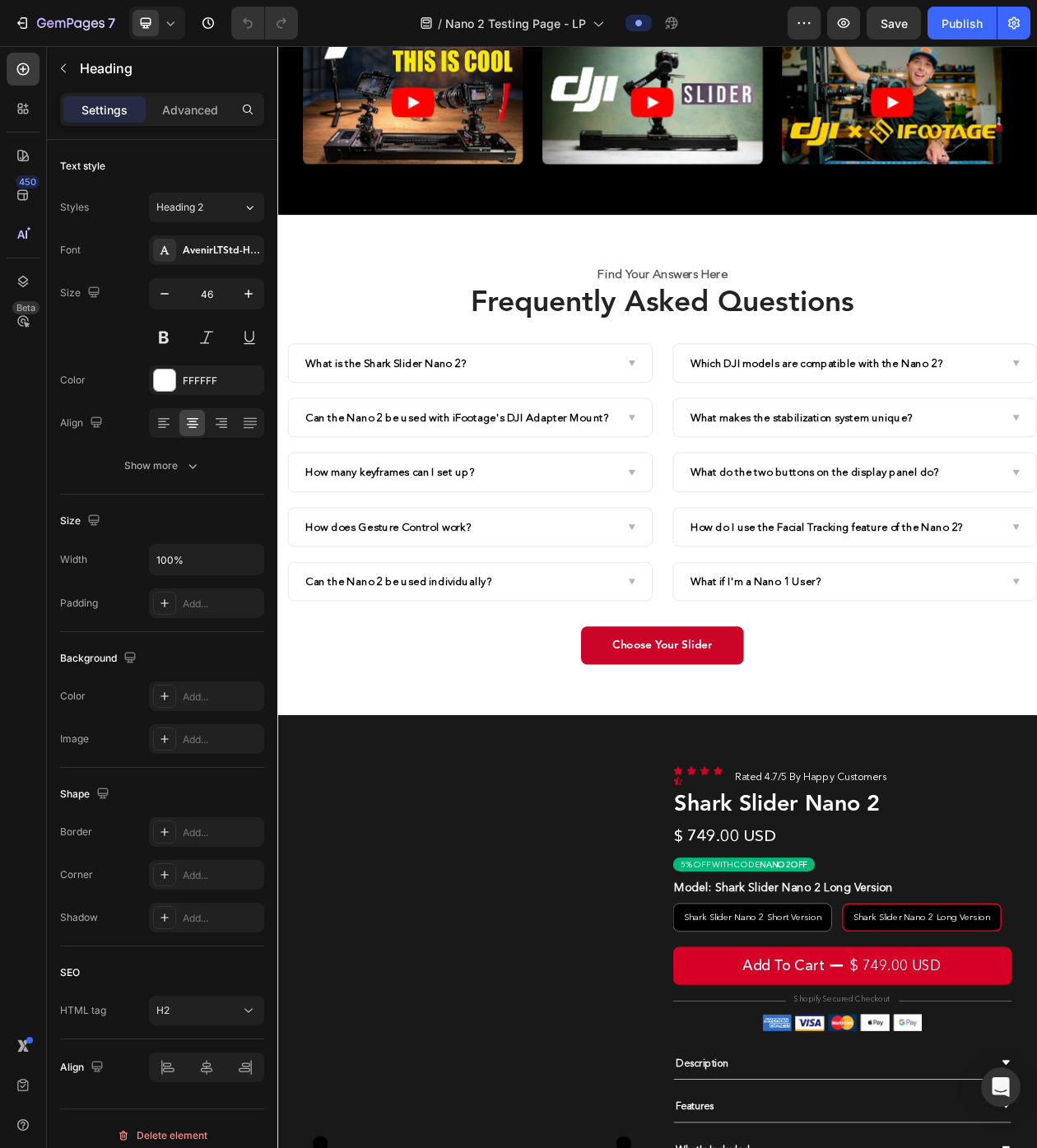
scroll to position [12734, 0]
